Goal: Find specific page/section: Find specific page/section

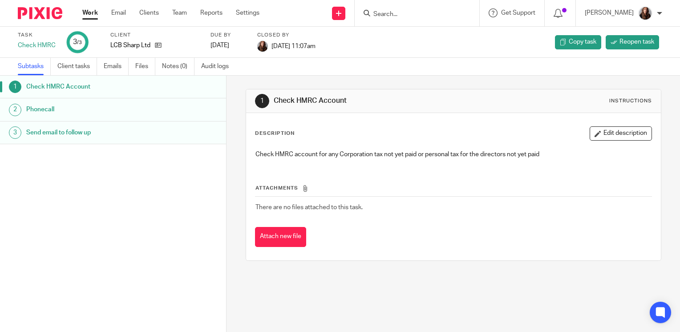
click at [404, 13] on input "Search" at bounding box center [413, 15] width 80 height 8
click at [414, 14] on input "ellac" at bounding box center [413, 15] width 80 height 8
type input "ellac"
click at [467, 16] on button "reset" at bounding box center [463, 12] width 9 height 9
click at [89, 16] on link "Work" at bounding box center [90, 12] width 16 height 9
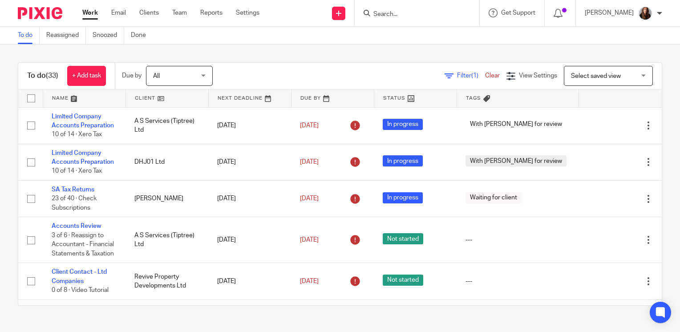
click at [405, 11] on input "Search" at bounding box center [413, 15] width 80 height 8
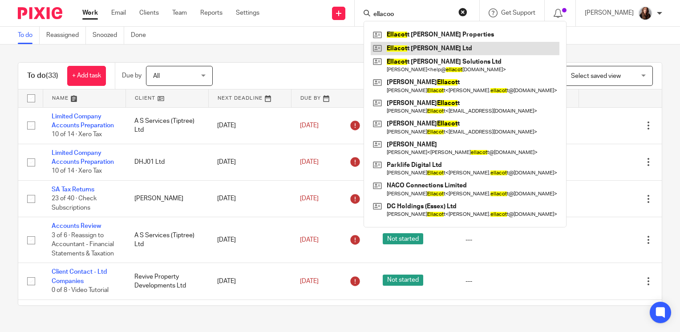
type input "ellacoo"
click at [418, 50] on link at bounding box center [465, 48] width 189 height 13
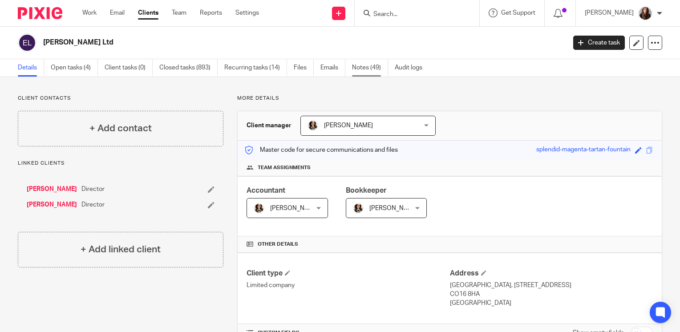
click at [377, 66] on link "Notes (49)" at bounding box center [370, 67] width 36 height 17
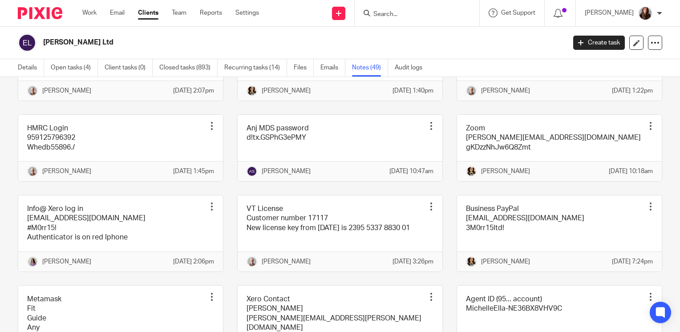
scroll to position [1467, 0]
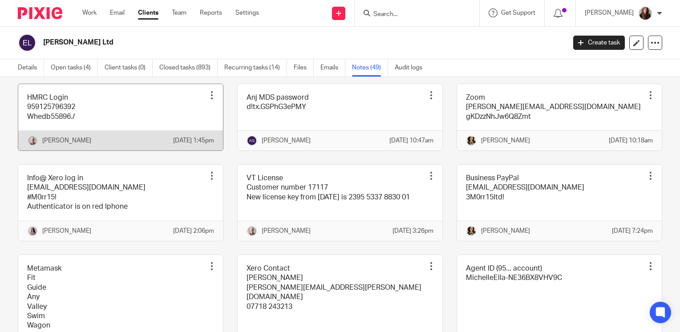
click at [158, 150] on link at bounding box center [120, 117] width 205 height 66
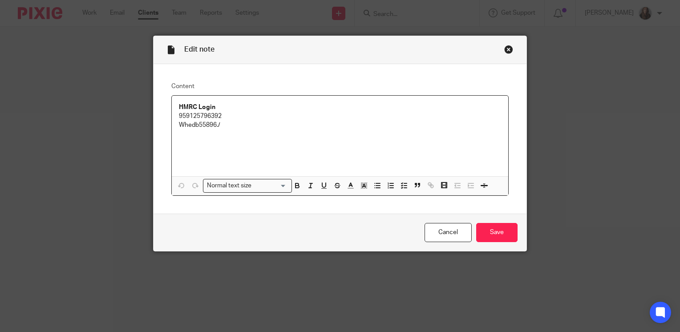
click at [233, 125] on p "Whedb55896./" at bounding box center [340, 125] width 322 height 9
click at [219, 125] on p "Whedb55896./" at bounding box center [340, 125] width 322 height 9
drag, startPoint x: 218, startPoint y: 125, endPoint x: 170, endPoint y: 126, distance: 48.1
click at [172, 126] on div "HMRC Login 959125796392 Whedb55896./" at bounding box center [340, 136] width 337 height 81
copy p "Whedb55896./"
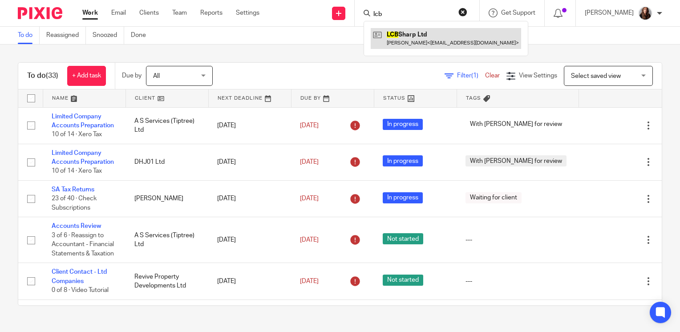
click at [412, 33] on link at bounding box center [446, 38] width 150 height 20
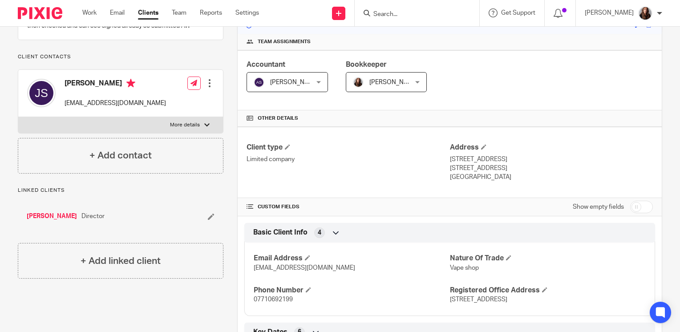
scroll to position [126, 0]
